Goal: Communication & Community: Ask a question

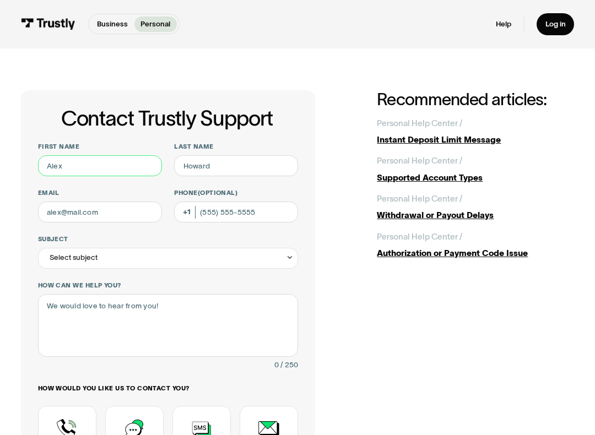
click at [66, 170] on input "First name" at bounding box center [100, 165] width 124 height 21
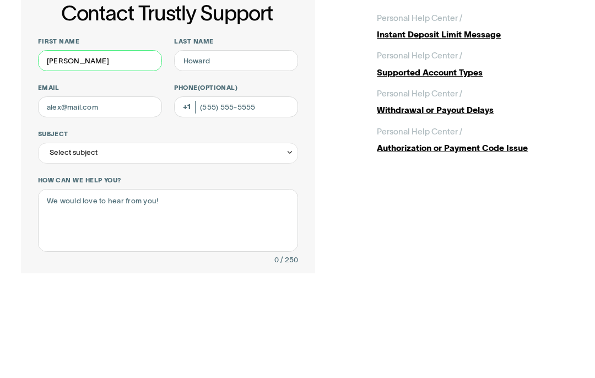
type input "[PERSON_NAME]"
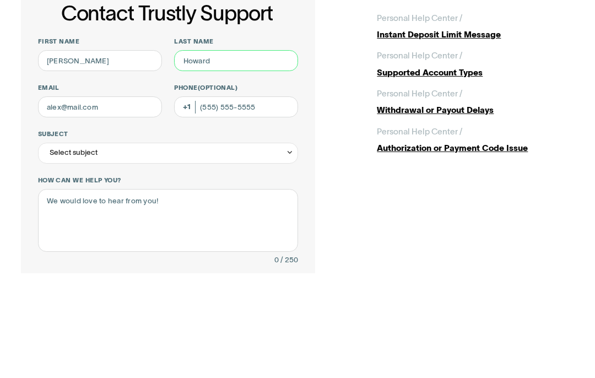
click at [194, 155] on input "Last name" at bounding box center [236, 165] width 124 height 21
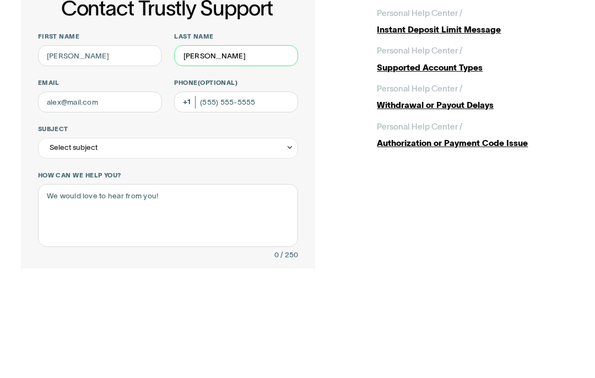
type input "[PERSON_NAME]"
click at [61, 202] on input "Email" at bounding box center [100, 212] width 124 height 21
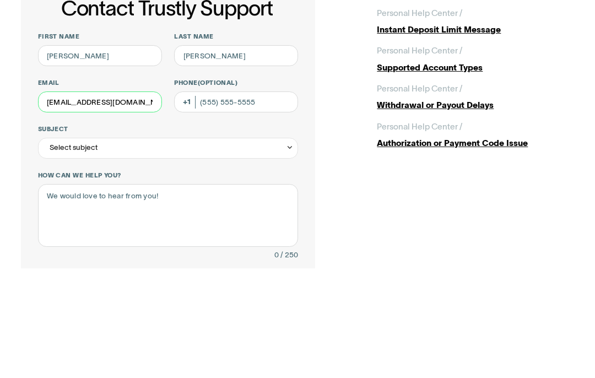
type input "[EMAIL_ADDRESS][DOMAIN_NAME]"
click at [201, 202] on input "Phone (Optional)" at bounding box center [236, 212] width 124 height 21
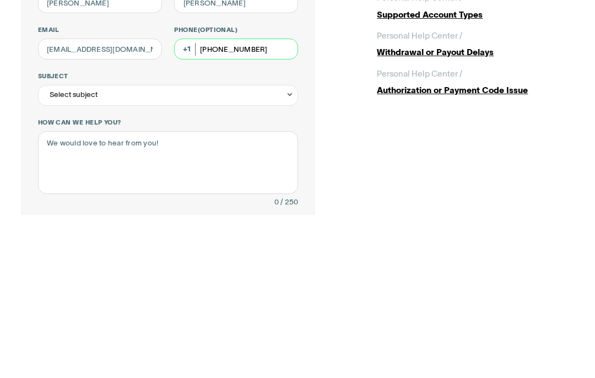
type input "[PHONE_NUMBER]"
click at [65, 248] on div "Select subject" at bounding box center [168, 258] width 260 height 21
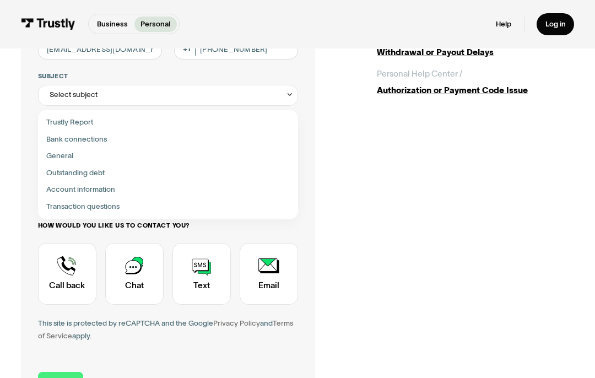
click at [68, 95] on div "Select subject" at bounding box center [74, 95] width 48 height 13
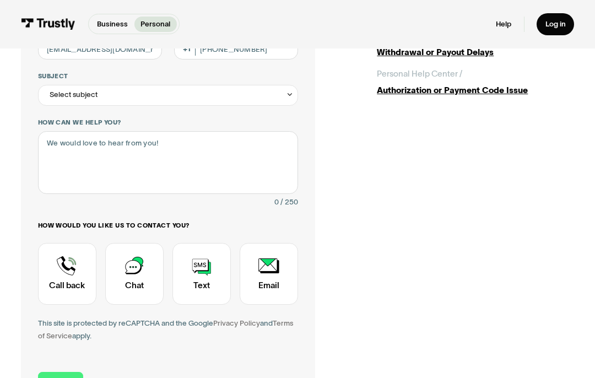
click at [58, 99] on div "Select subject" at bounding box center [74, 95] width 48 height 13
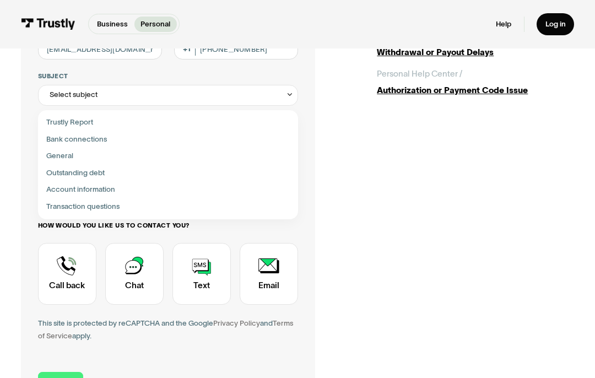
click at [107, 171] on div "Contact Trustly Support" at bounding box center [168, 173] width 252 height 17
type input "**********"
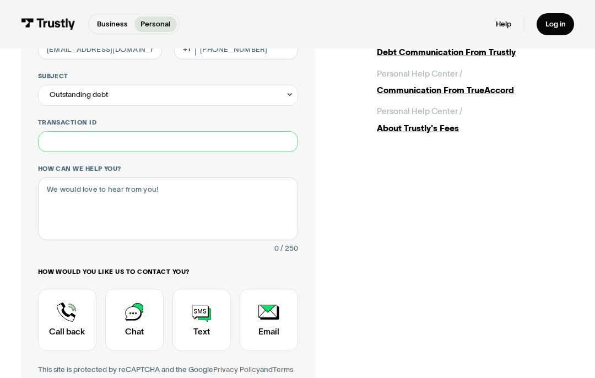
click at [57, 140] on input "Transaction ID" at bounding box center [168, 141] width 260 height 21
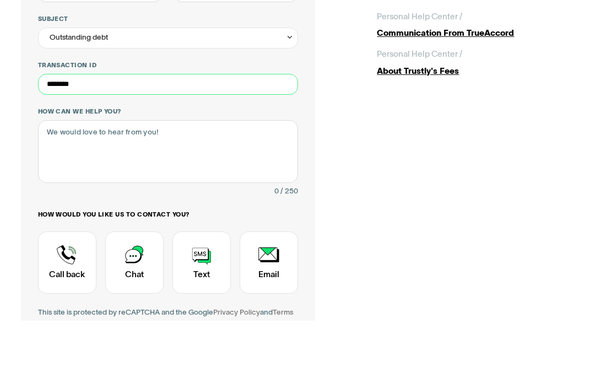
type input "********"
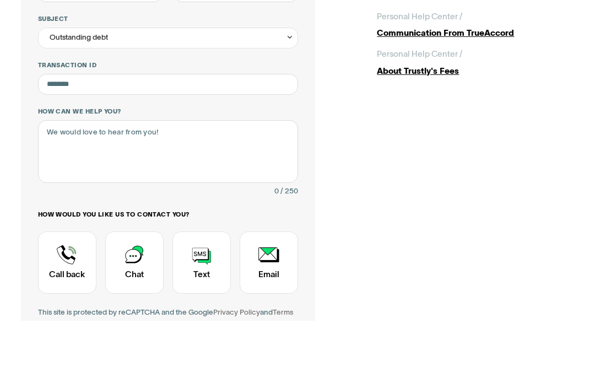
click at [66, 177] on textarea "How can we help you?" at bounding box center [168, 208] width 260 height 63
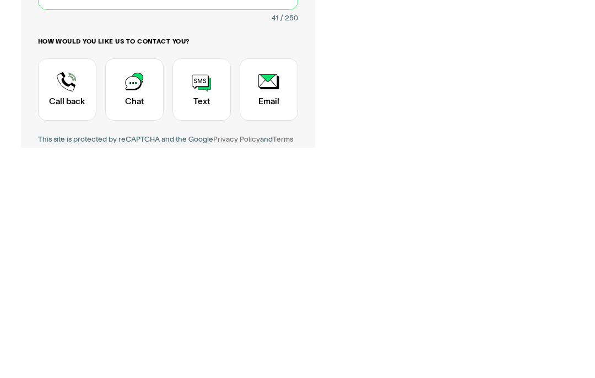
type textarea "Please resolve my issue that I owe $100 ."
click at [139, 289] on div "Contact Trustly Support" at bounding box center [134, 320] width 58 height 62
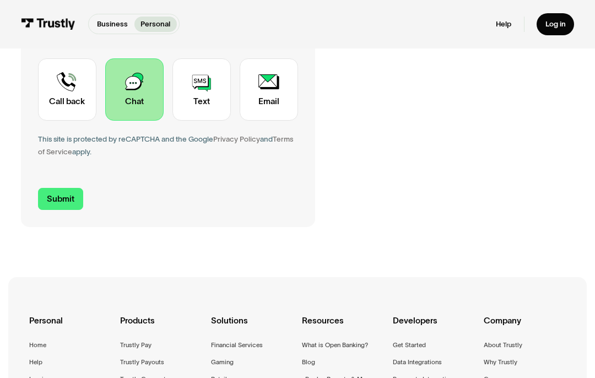
click at [66, 195] on input "Submit" at bounding box center [61, 199] width 46 height 22
type input "[PHONE_NUMBER]"
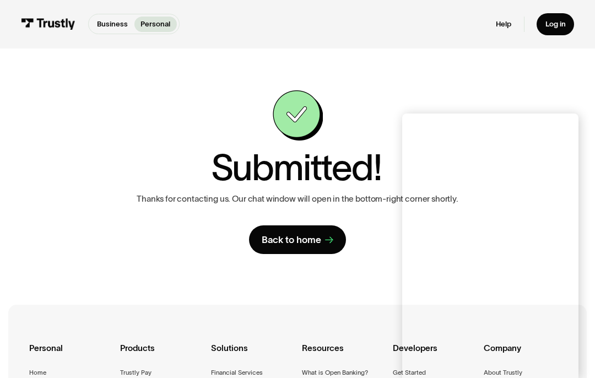
scroll to position [0, 0]
